Goal: Navigation & Orientation: Go to known website

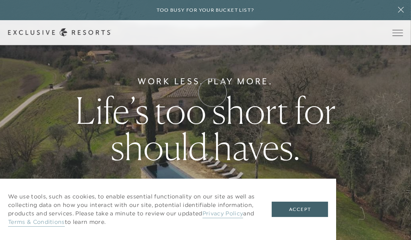
scroll to position [81, 0]
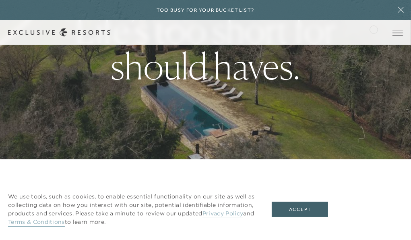
click at [0, 0] on div "Schedule a Meeting Get Started The Collection Residence Collection Experience C…" at bounding box center [0, 0] width 0 height 0
click at [0, 0] on link "Member Login" at bounding box center [0, 0] width 0 height 0
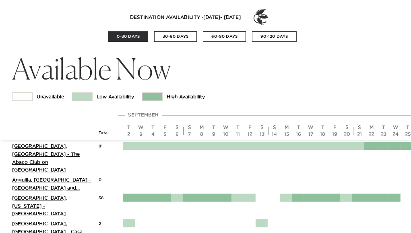
click at [236, 38] on button "60-90 DAYS" at bounding box center [224, 36] width 43 height 10
